Goal: Find specific page/section

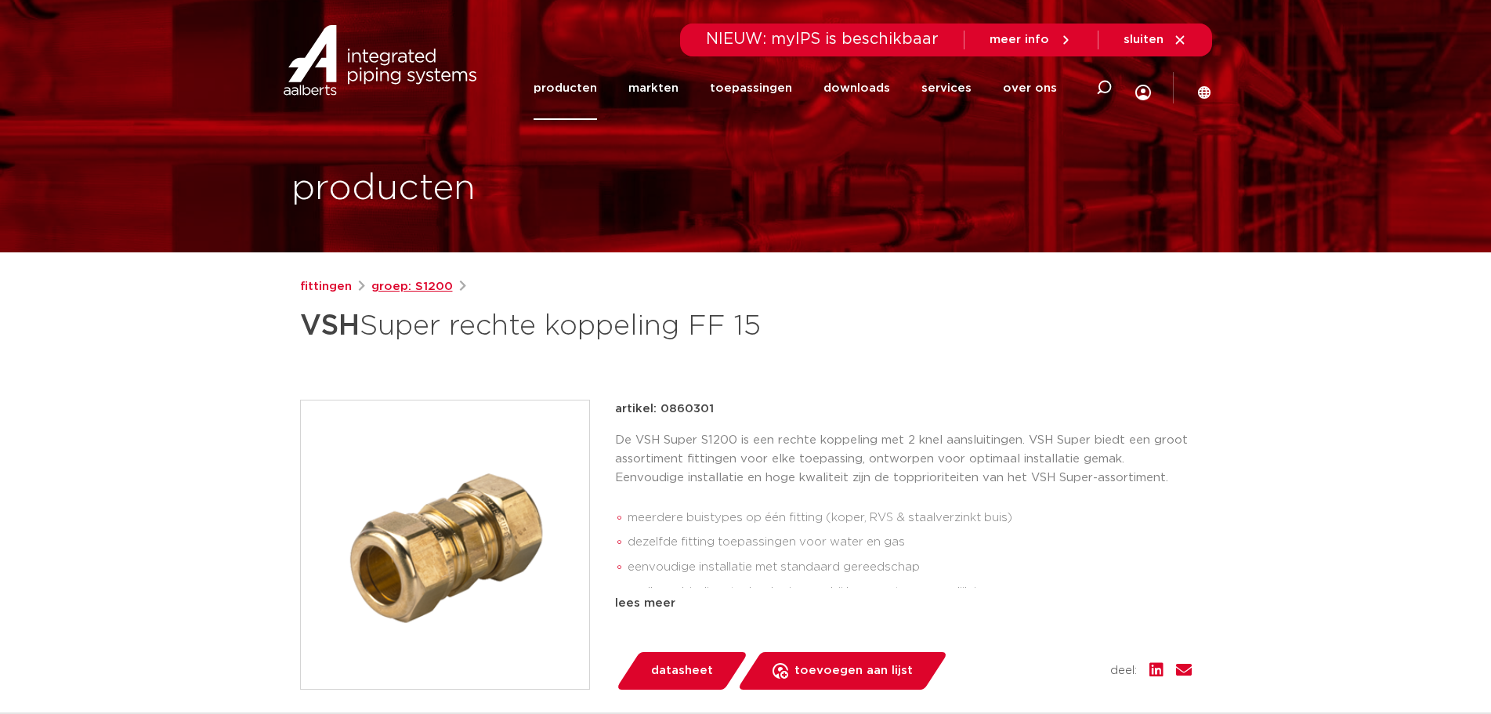
click at [398, 285] on link "groep: S1200" at bounding box center [412, 286] width 82 height 19
click at [328, 284] on link "fittingen" at bounding box center [326, 286] width 52 height 19
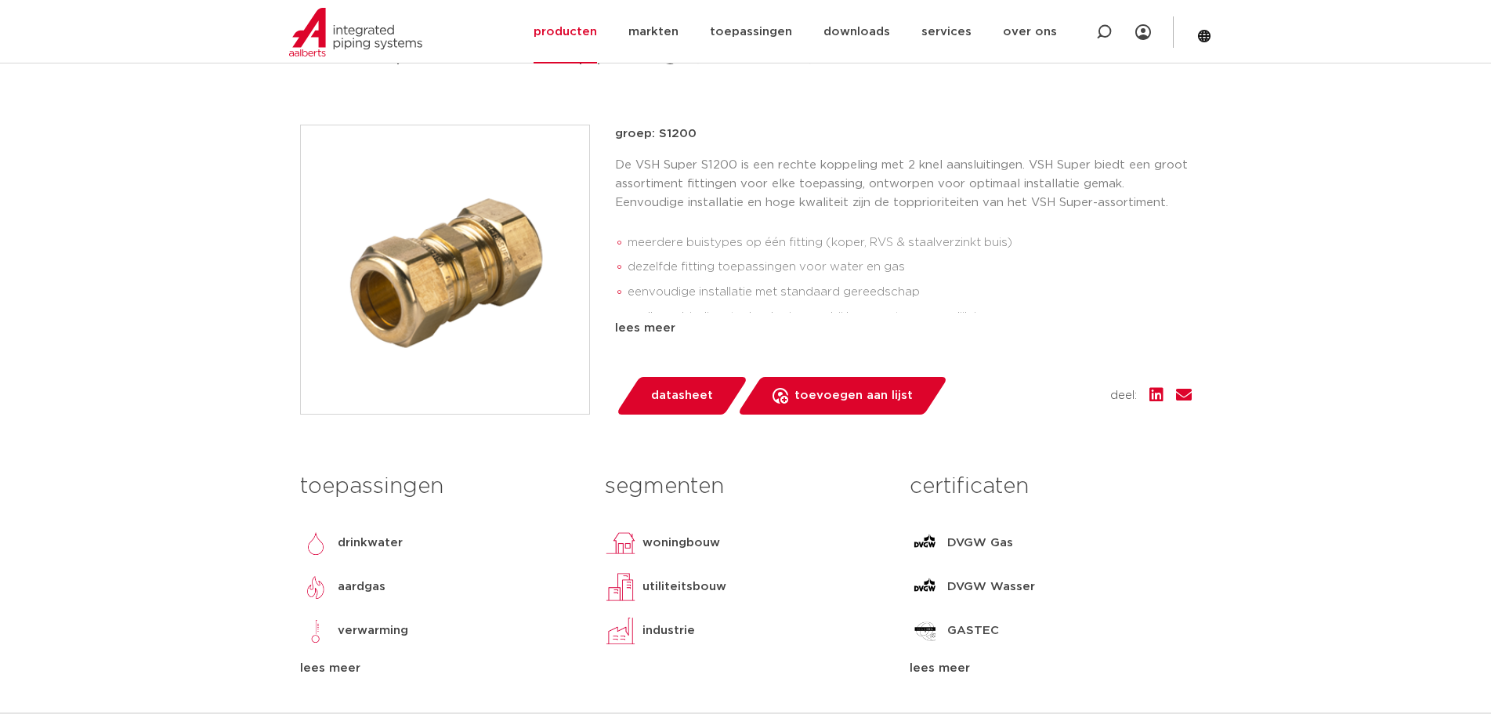
scroll to position [311, 0]
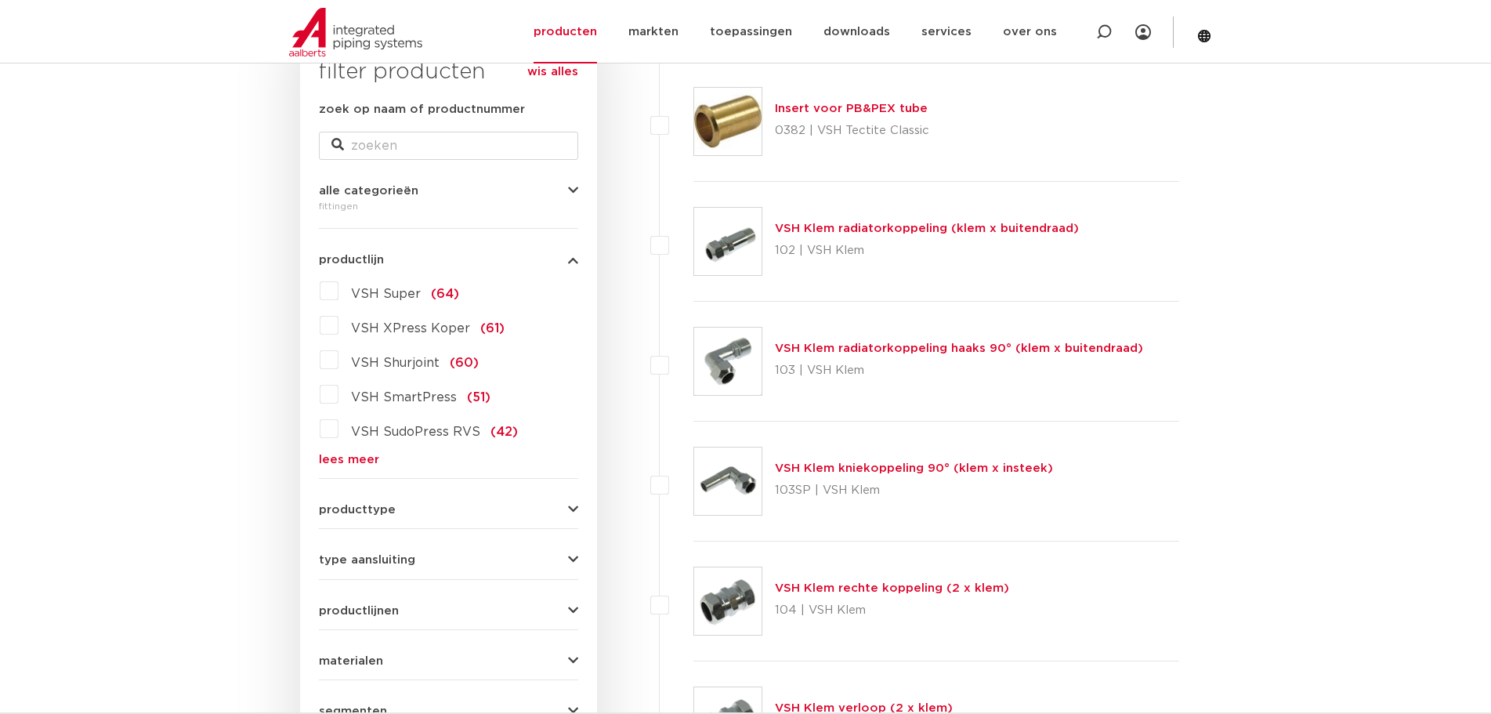
scroll to position [313, 0]
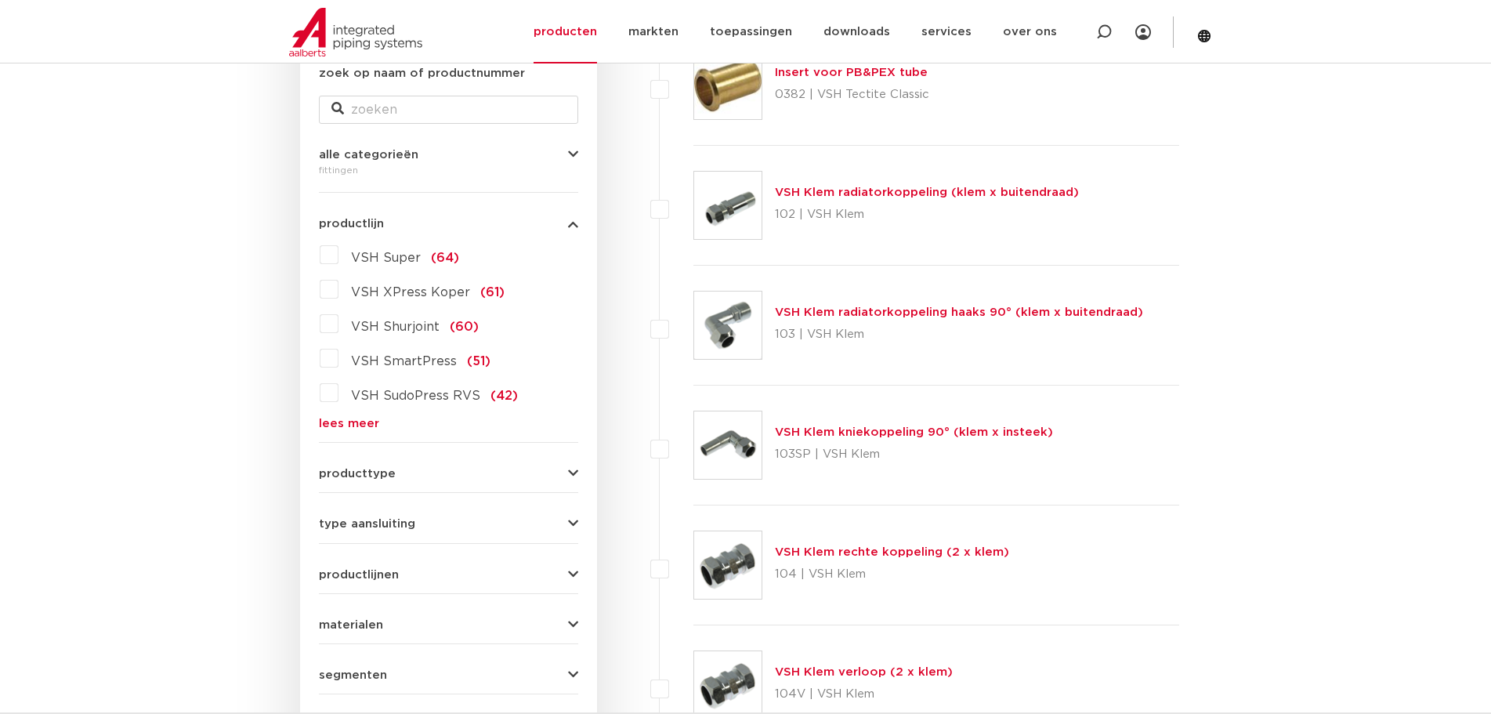
click at [396, 257] on span "VSH Super" at bounding box center [386, 258] width 70 height 13
click at [0, 0] on input "VSH Super (64)" at bounding box center [0, 0] width 0 height 0
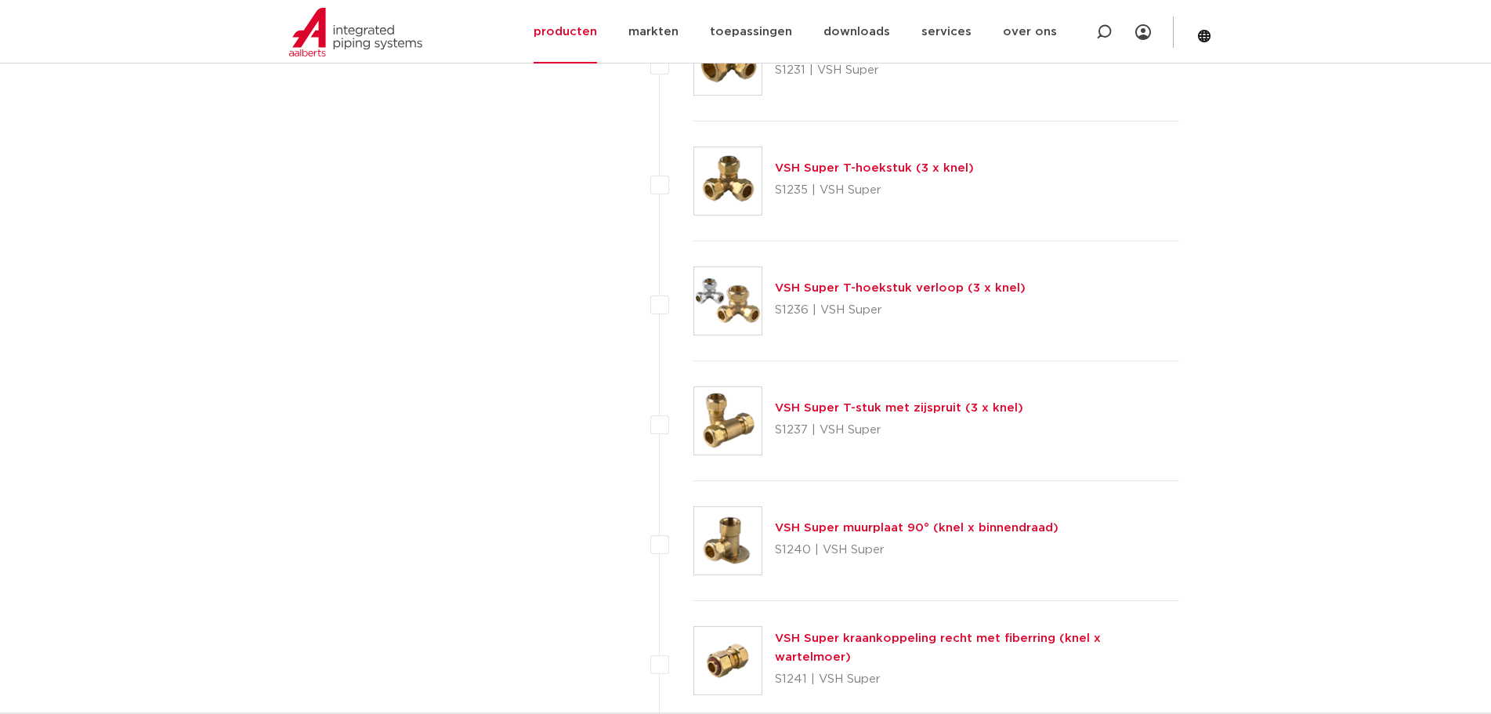
scroll to position [3213, 0]
